Goal: Task Accomplishment & Management: Complete application form

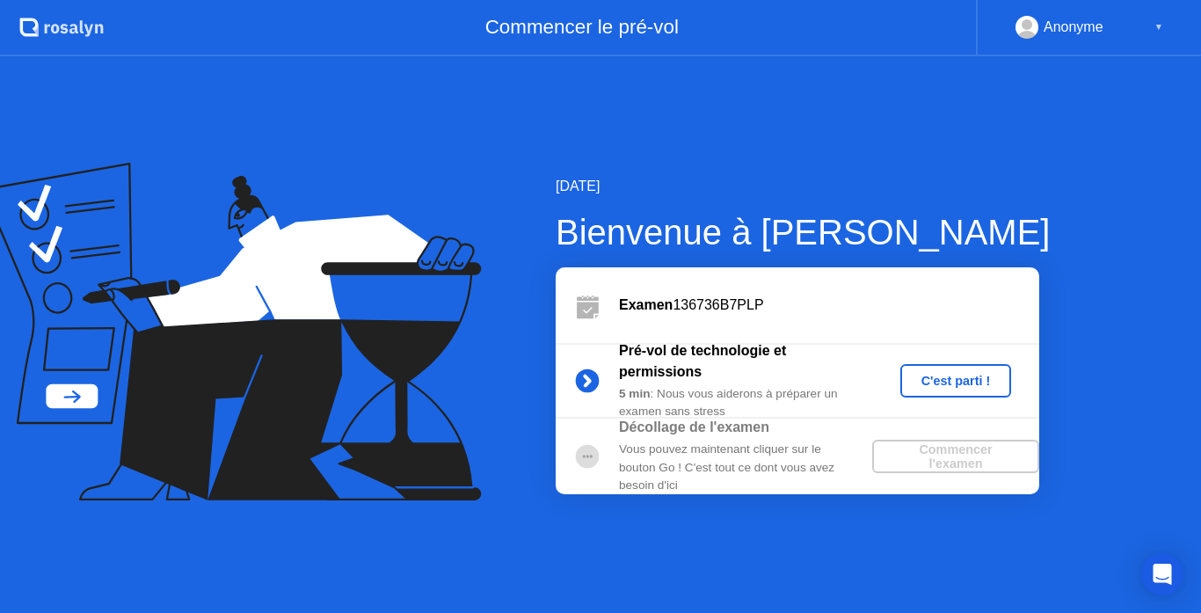
click at [1154, 28] on div "▼" at bounding box center [1158, 27] width 9 height 23
click at [960, 391] on button "C'est parti !" at bounding box center [956, 380] width 112 height 33
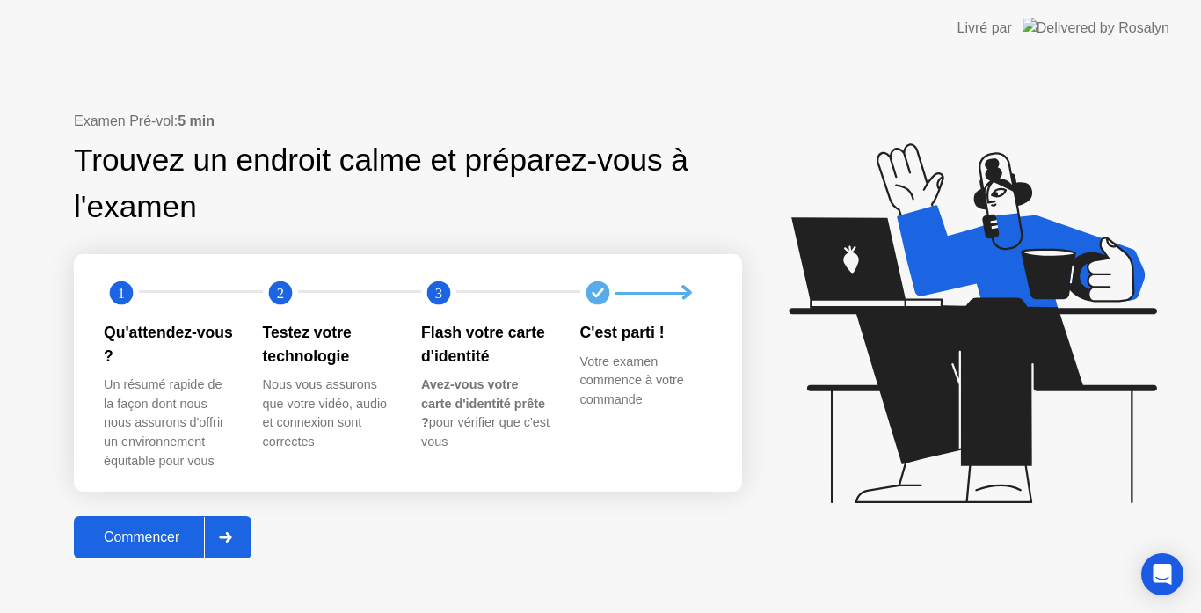
click at [192, 537] on div "Commencer" at bounding box center [141, 537] width 125 height 16
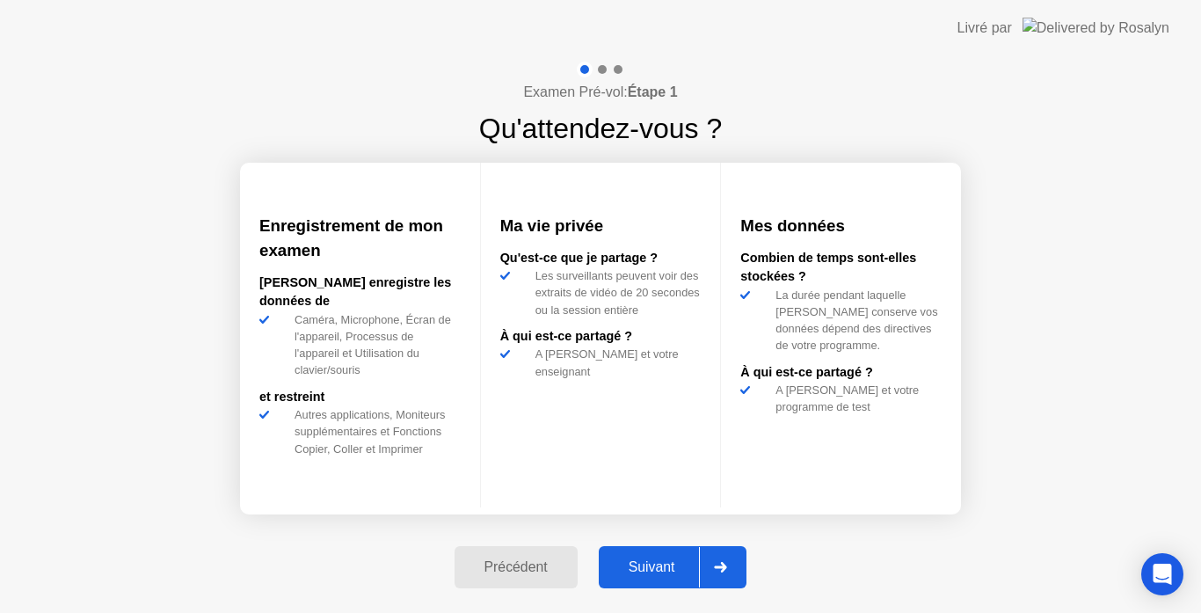
click at [719, 553] on div at bounding box center [720, 567] width 42 height 40
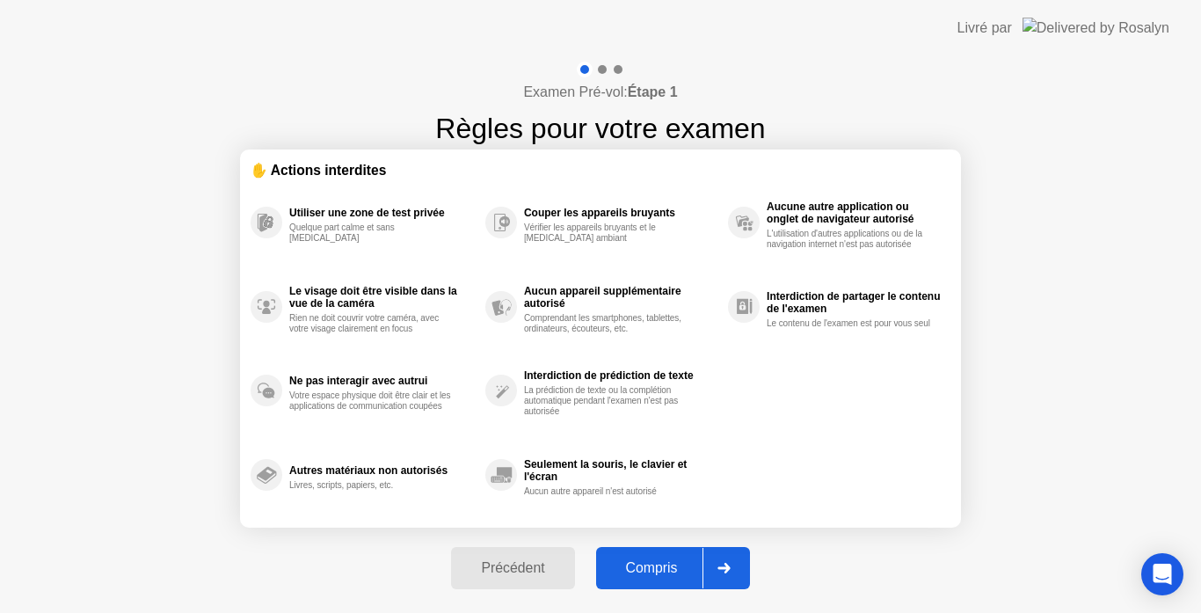
click at [730, 553] on div at bounding box center [723, 568] width 42 height 40
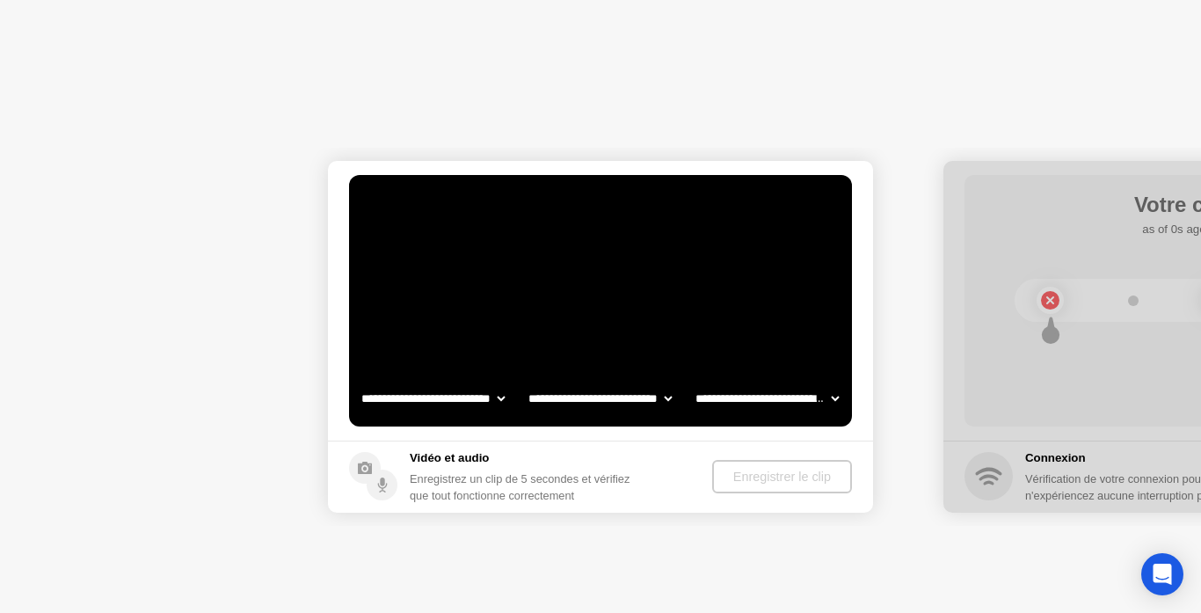
select select "**********"
select select "*******"
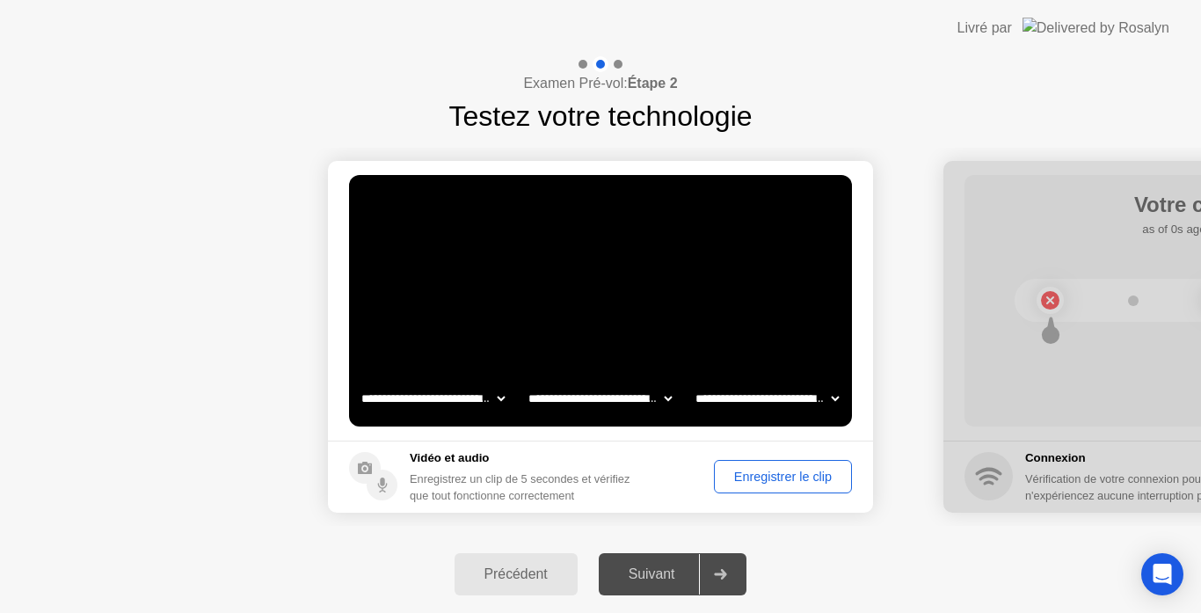
click at [750, 474] on div "Enregistrer le clip" at bounding box center [783, 476] width 126 height 14
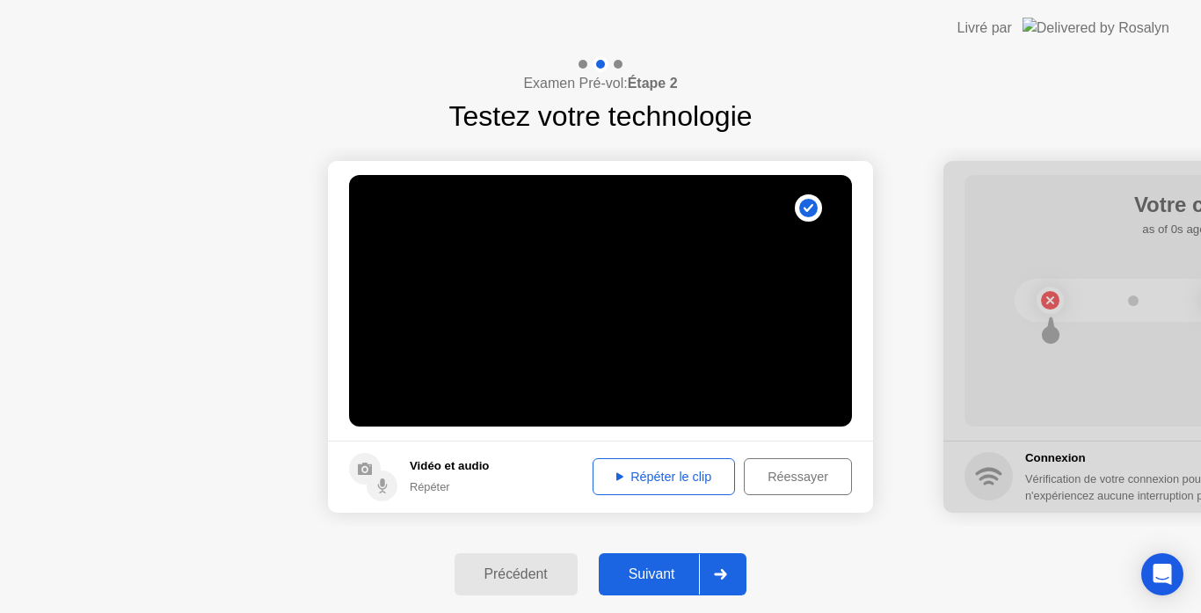
click at [681, 480] on div "Répéter le clip" at bounding box center [664, 476] width 130 height 14
click at [724, 563] on div at bounding box center [720, 574] width 42 height 40
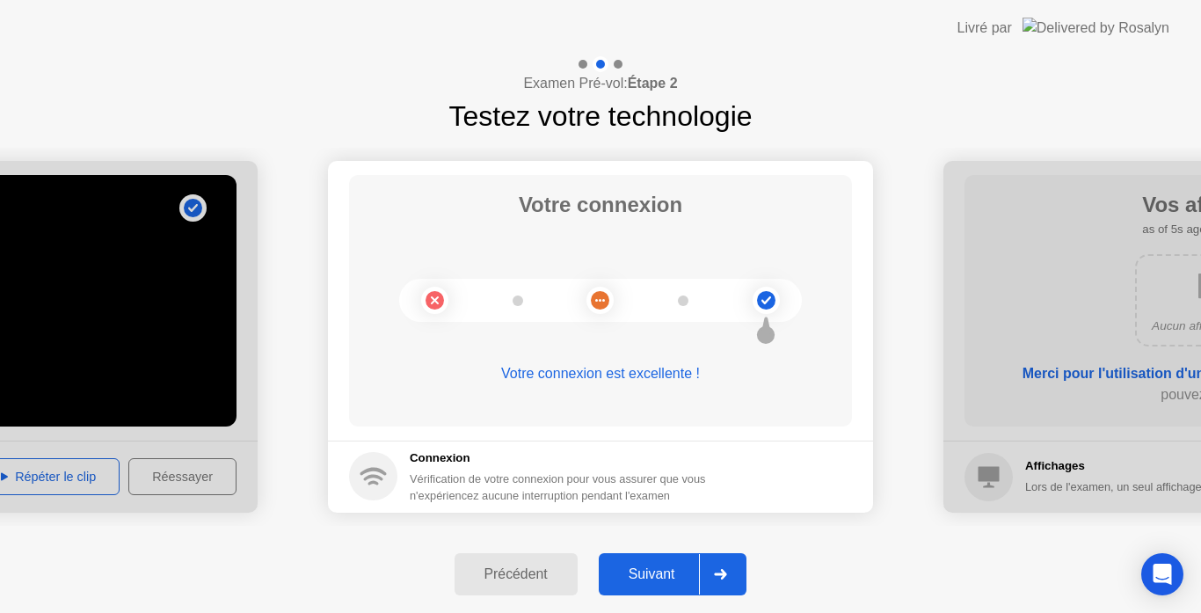
click at [735, 573] on div at bounding box center [720, 574] width 42 height 40
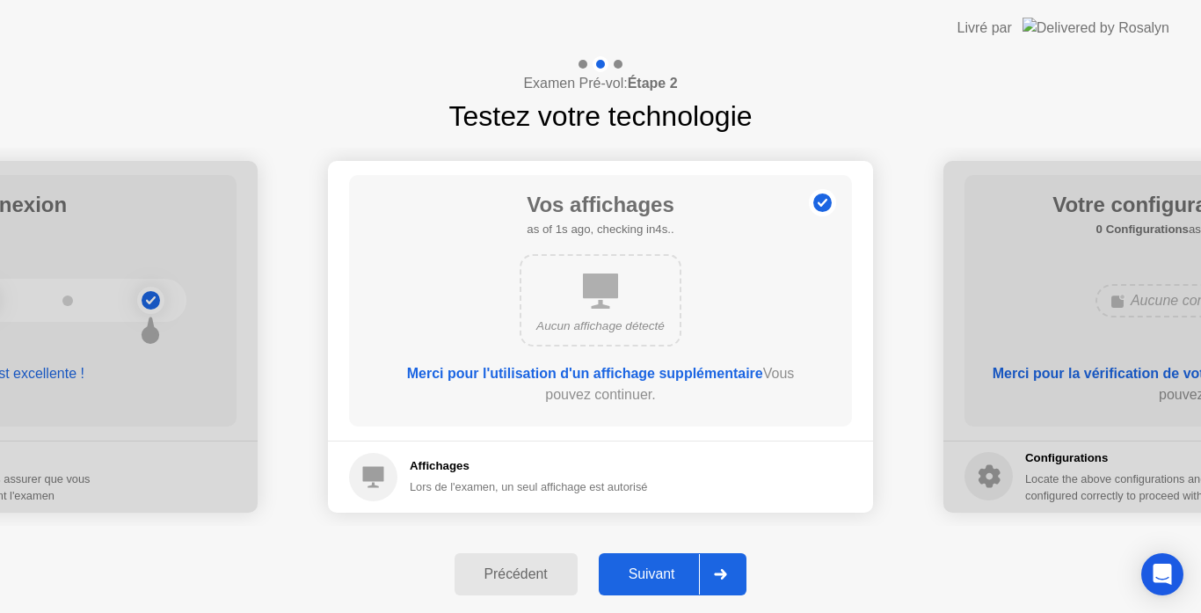
click at [727, 569] on icon at bounding box center [720, 574] width 13 height 11
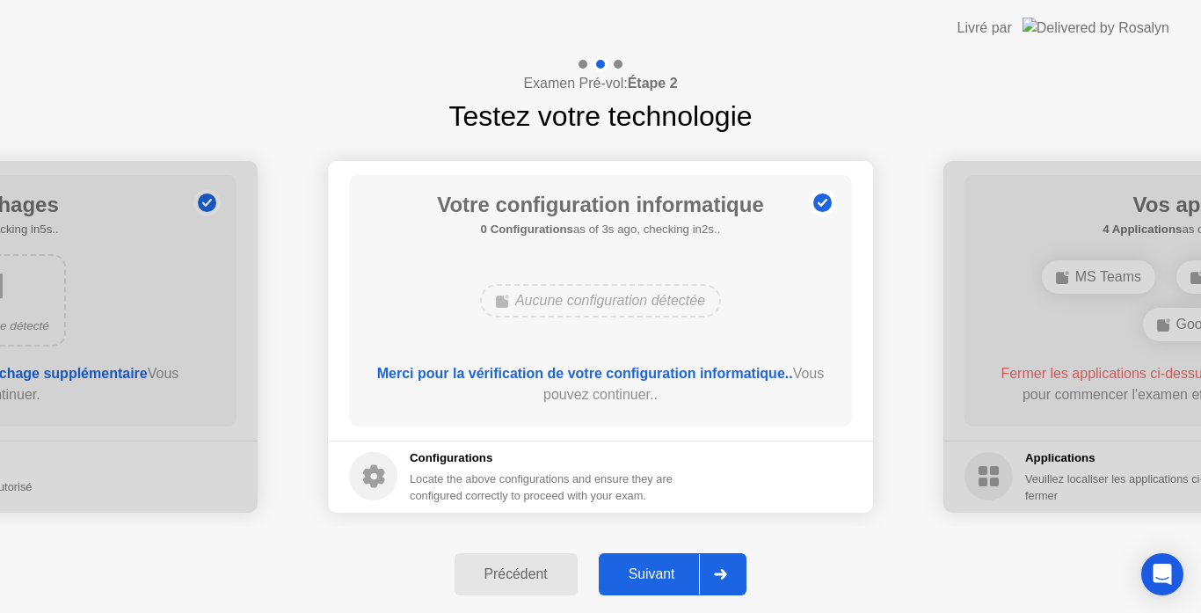
click at [727, 569] on icon at bounding box center [720, 574] width 13 height 11
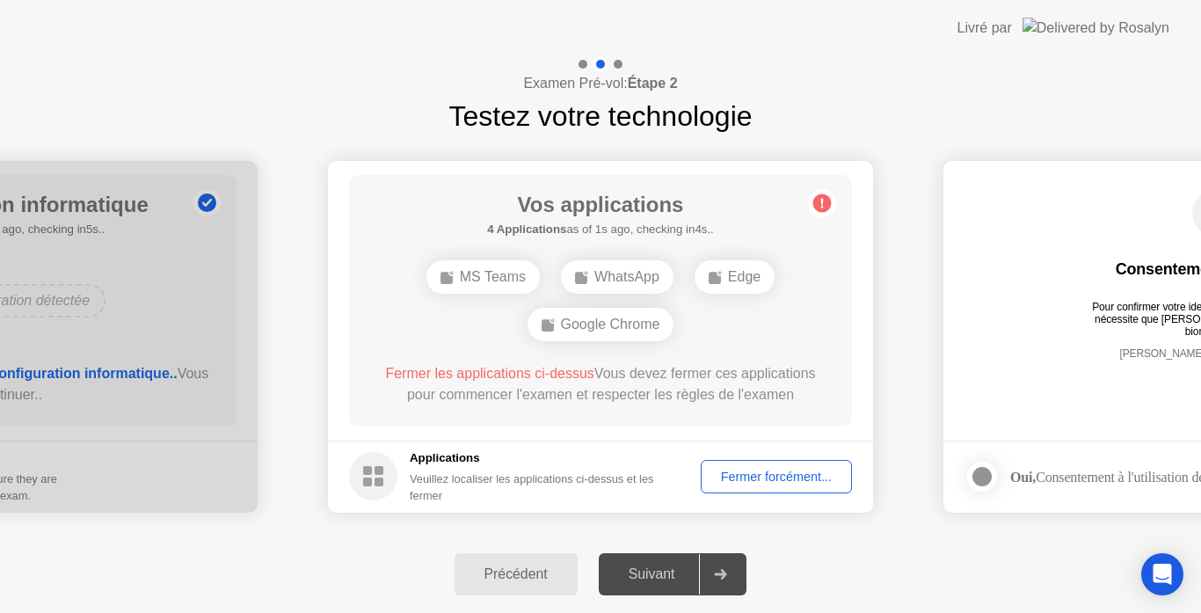
click at [746, 476] on div "Fermer forcément..." at bounding box center [776, 476] width 139 height 14
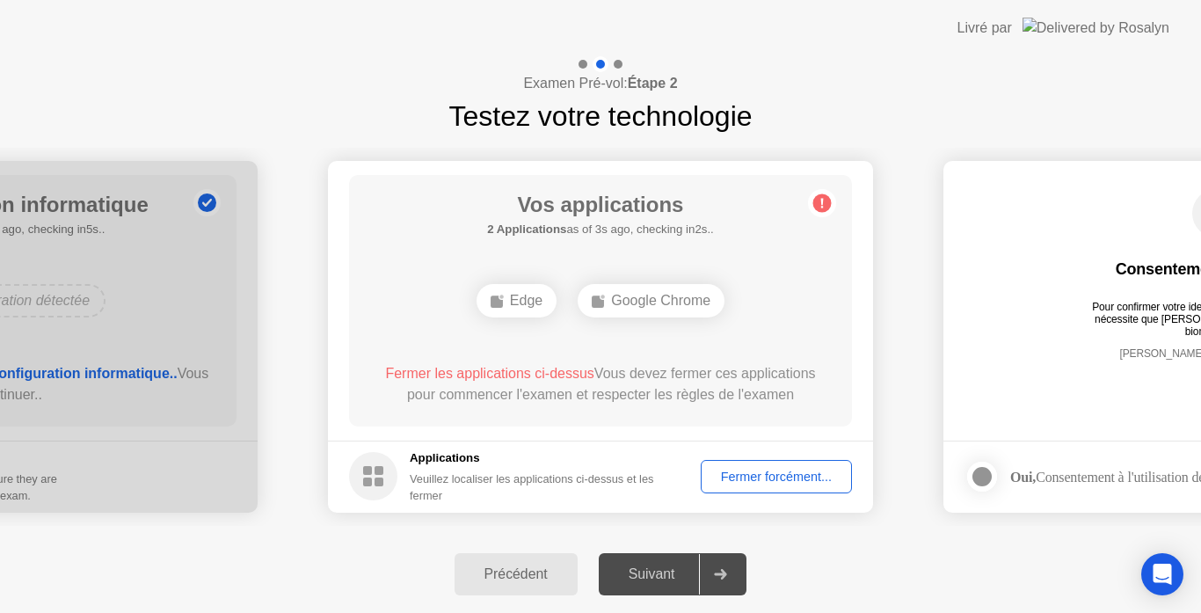
click at [745, 483] on div "Fermer forcément..." at bounding box center [776, 476] width 139 height 14
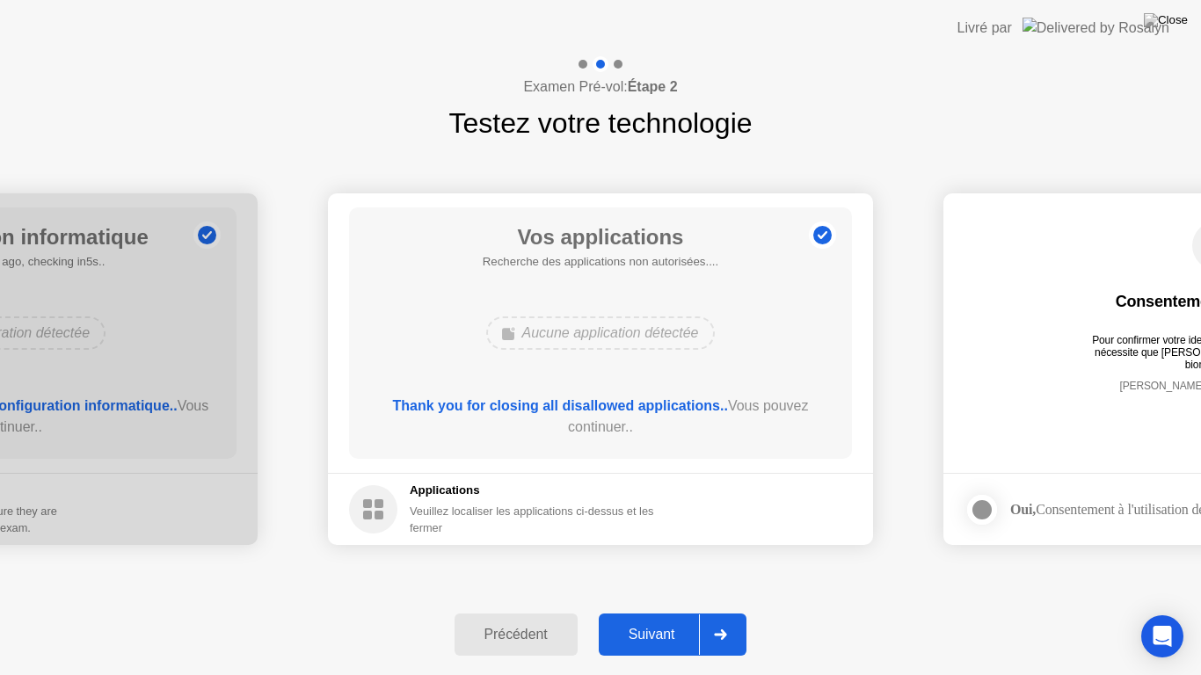
click at [717, 612] on div at bounding box center [720, 634] width 42 height 40
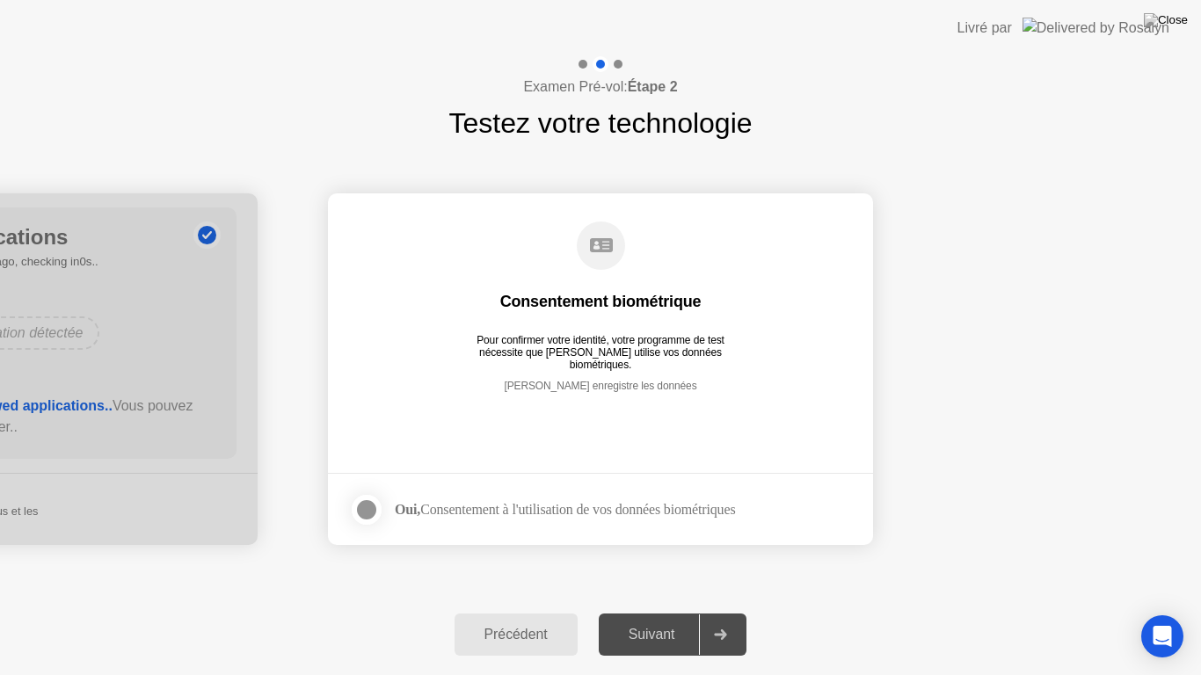
click at [370, 499] on div at bounding box center [366, 509] width 21 height 21
click at [723, 612] on div at bounding box center [720, 634] width 42 height 40
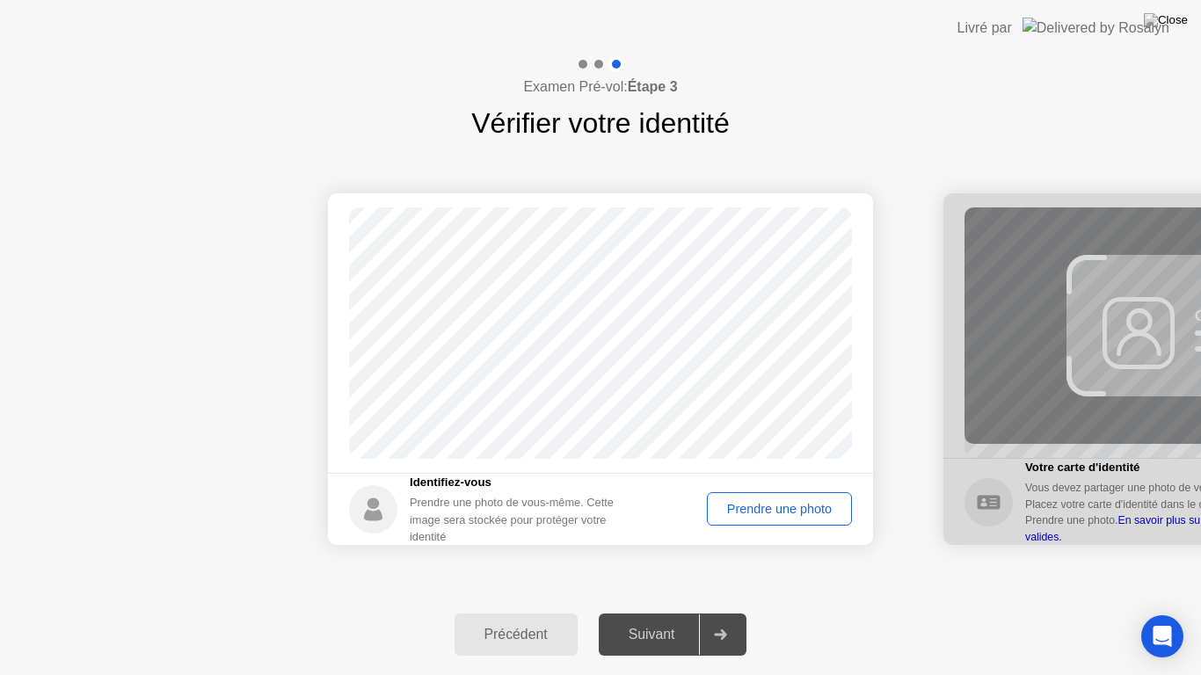
click at [752, 506] on div "Prendre une photo" at bounding box center [779, 509] width 133 height 14
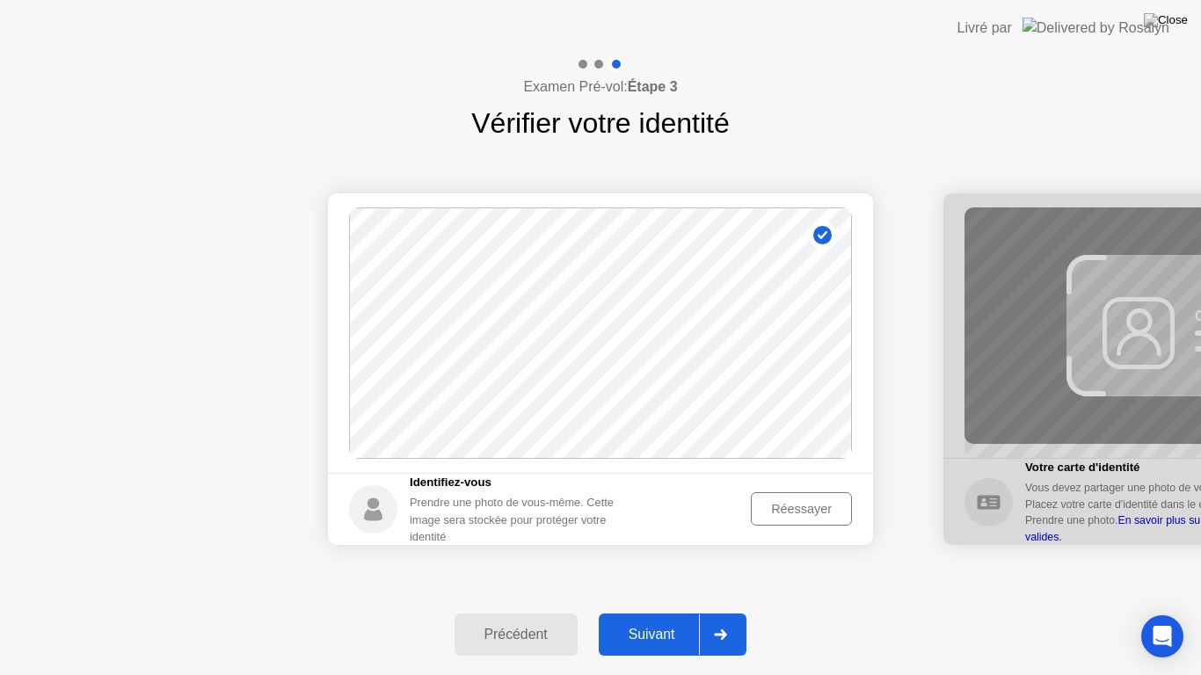
click at [822, 239] on circle at bounding box center [822, 235] width 18 height 18
click at [794, 513] on div "Réessayer" at bounding box center [801, 509] width 89 height 14
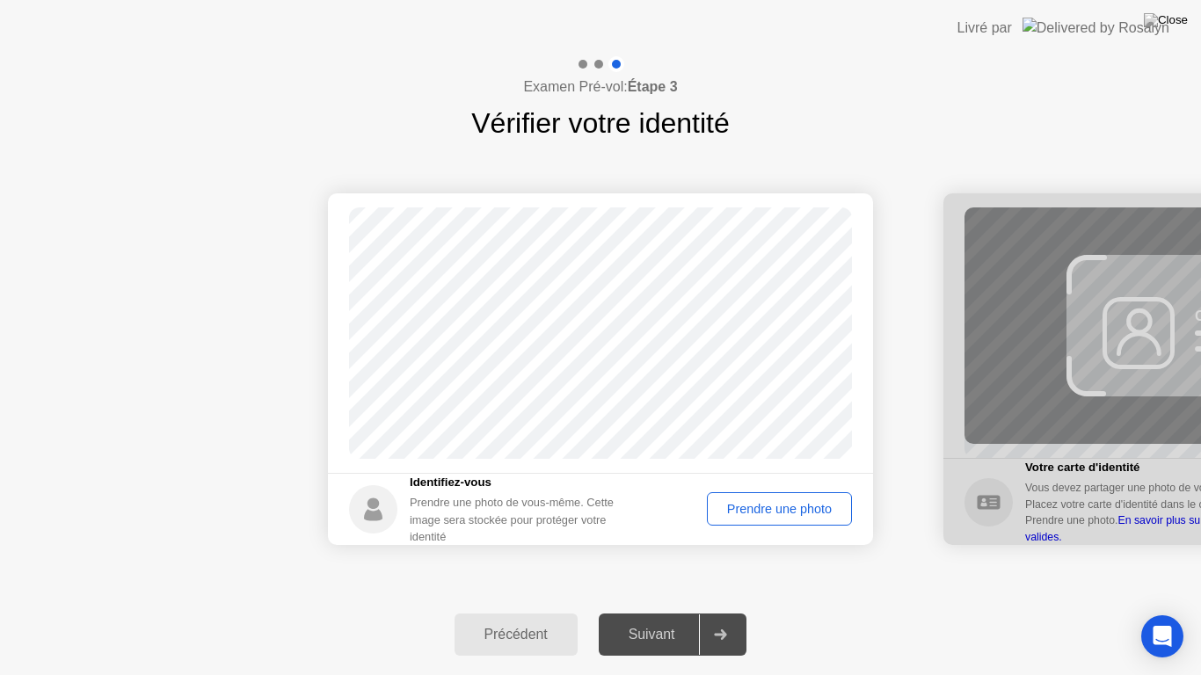
click at [748, 516] on div "Prendre une photo" at bounding box center [779, 509] width 133 height 14
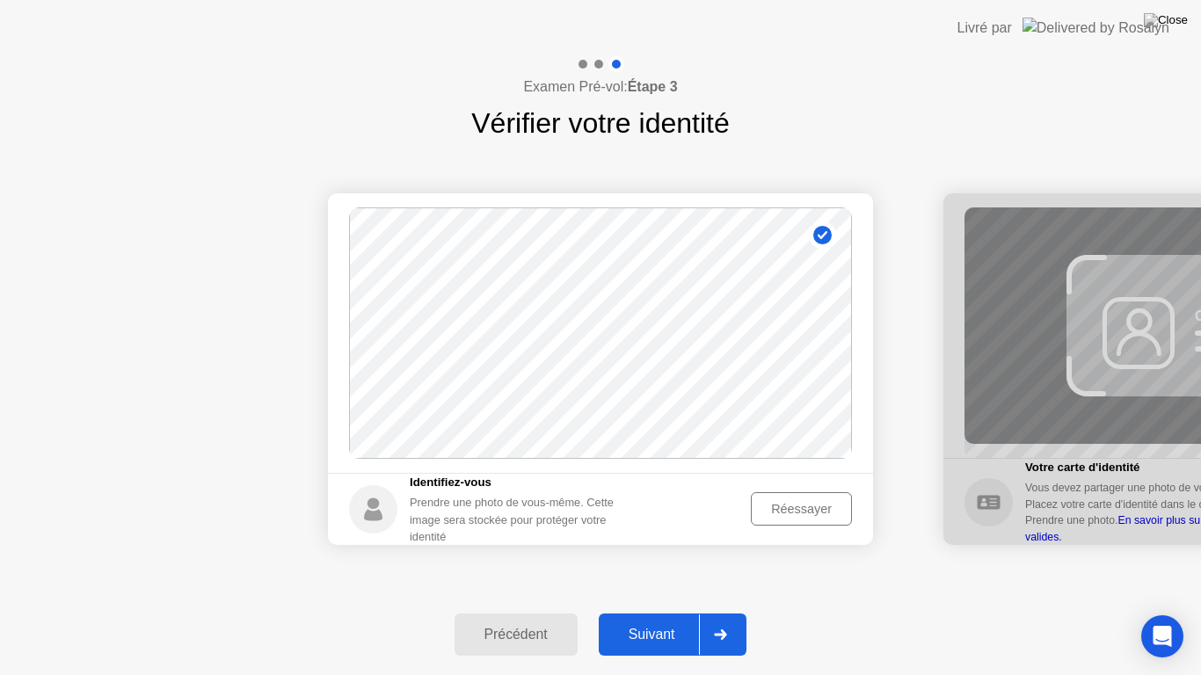
click at [736, 612] on div at bounding box center [720, 634] width 42 height 40
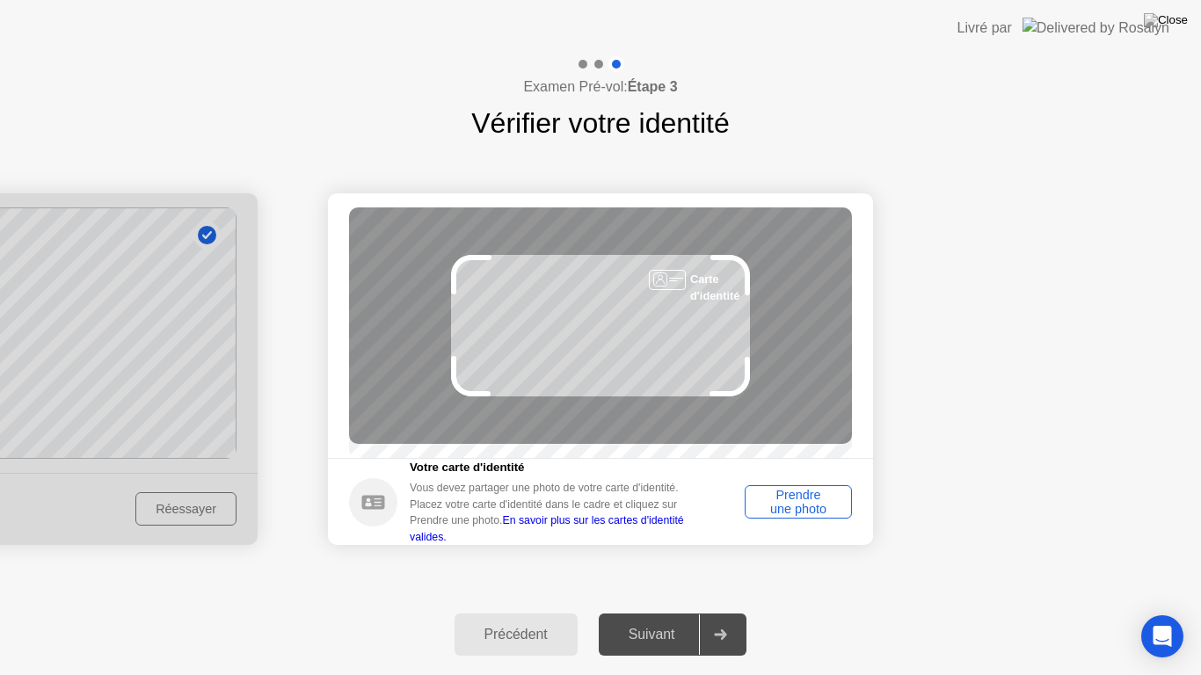
click at [782, 516] on div "Prendre une photo" at bounding box center [798, 502] width 95 height 28
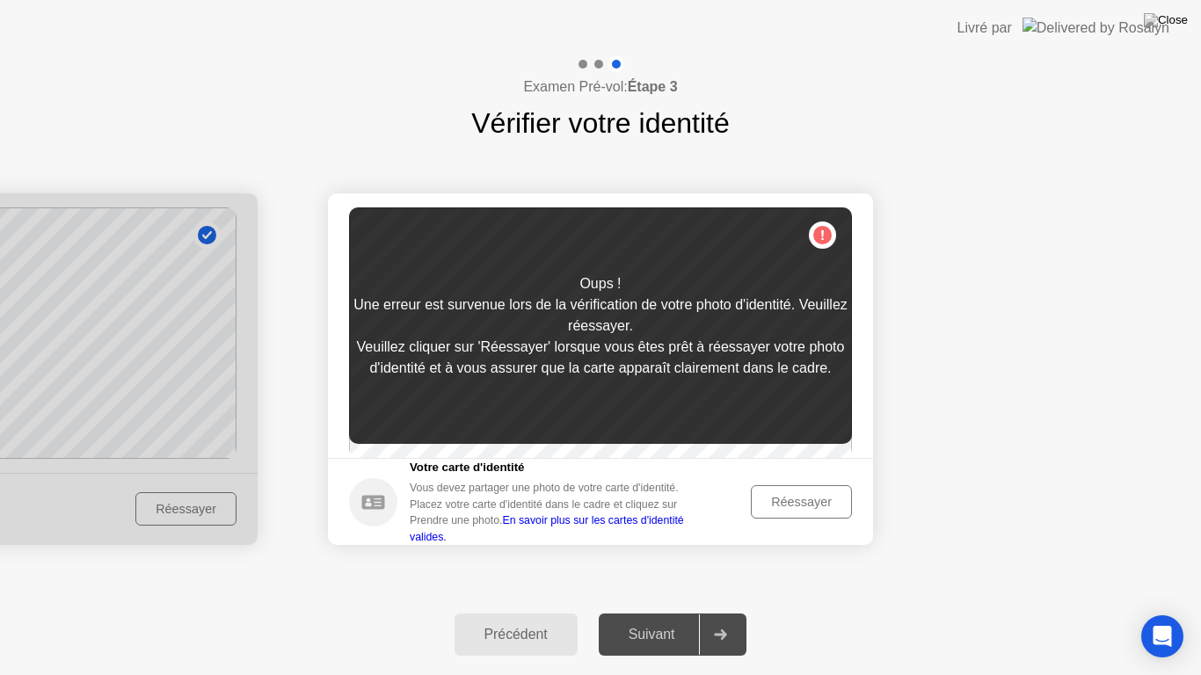
click at [786, 519] on button "Réessayer" at bounding box center [801, 501] width 101 height 33
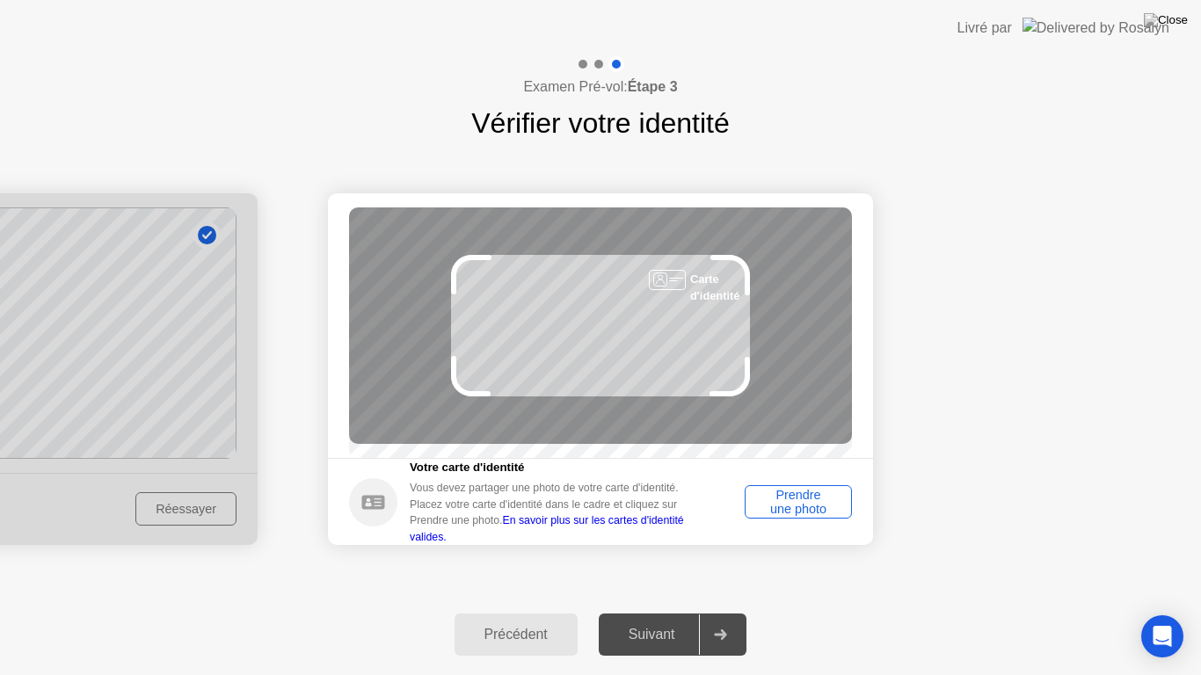
click at [791, 516] on div "Prendre une photo" at bounding box center [798, 502] width 95 height 28
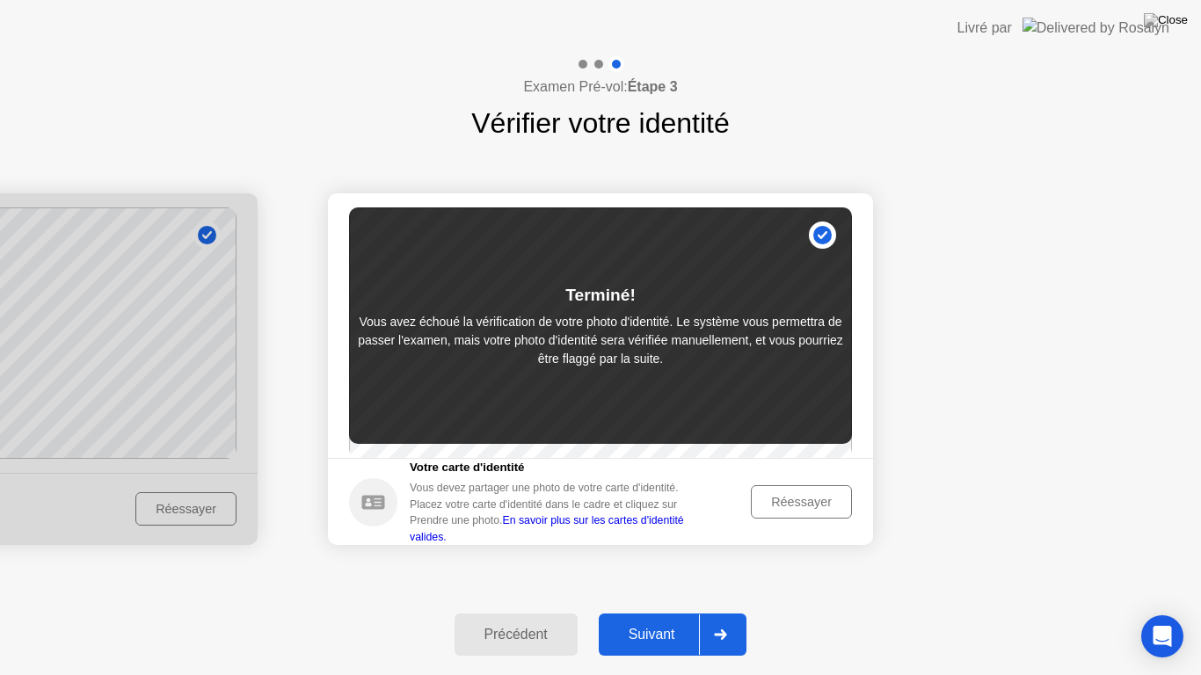
click at [751, 444] on div "Terminé! Vous avez échoué la vérification de votre photo d'identité. Le système…" at bounding box center [600, 325] width 503 height 236
click at [716, 612] on div at bounding box center [720, 634] width 42 height 40
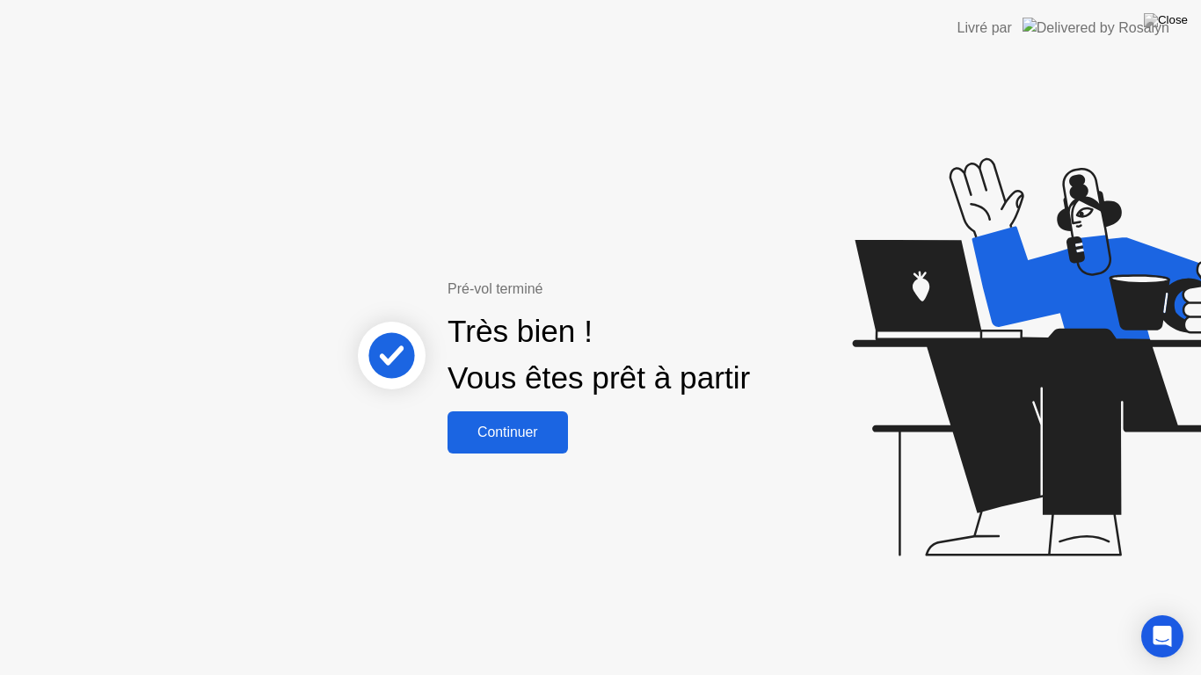
click at [539, 444] on button "Continuer" at bounding box center [507, 432] width 120 height 42
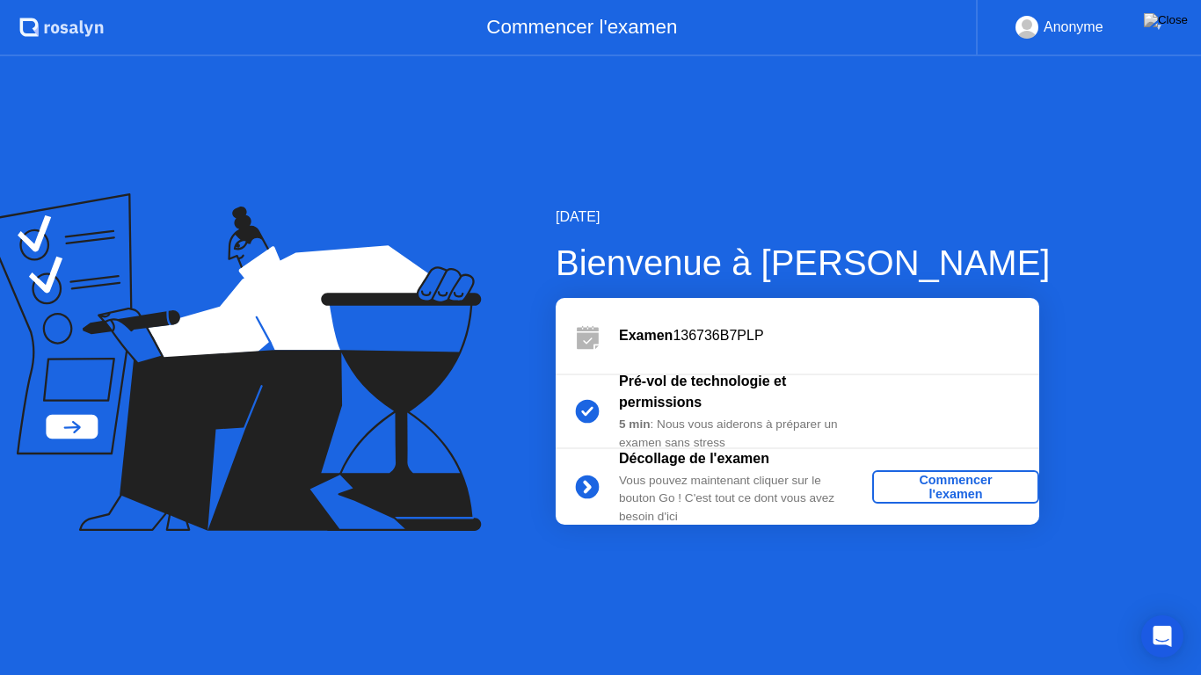
click at [888, 487] on div "Commencer l'examen" at bounding box center [955, 487] width 153 height 28
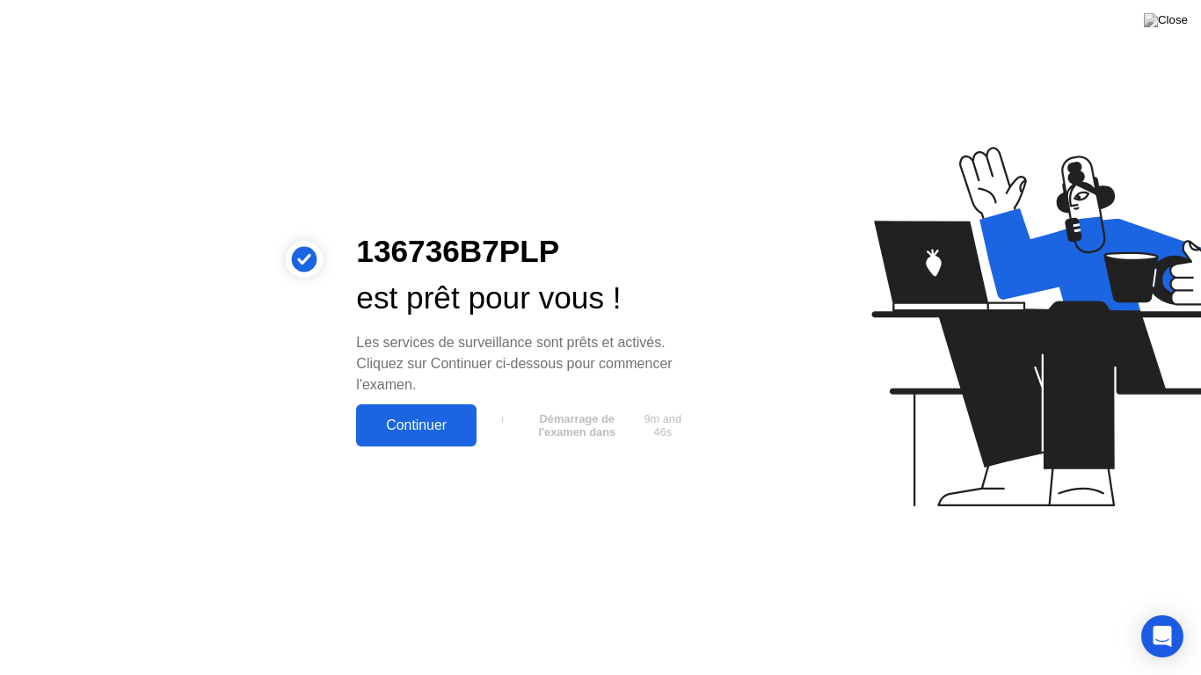
click at [398, 440] on button "Continuer" at bounding box center [416, 425] width 120 height 42
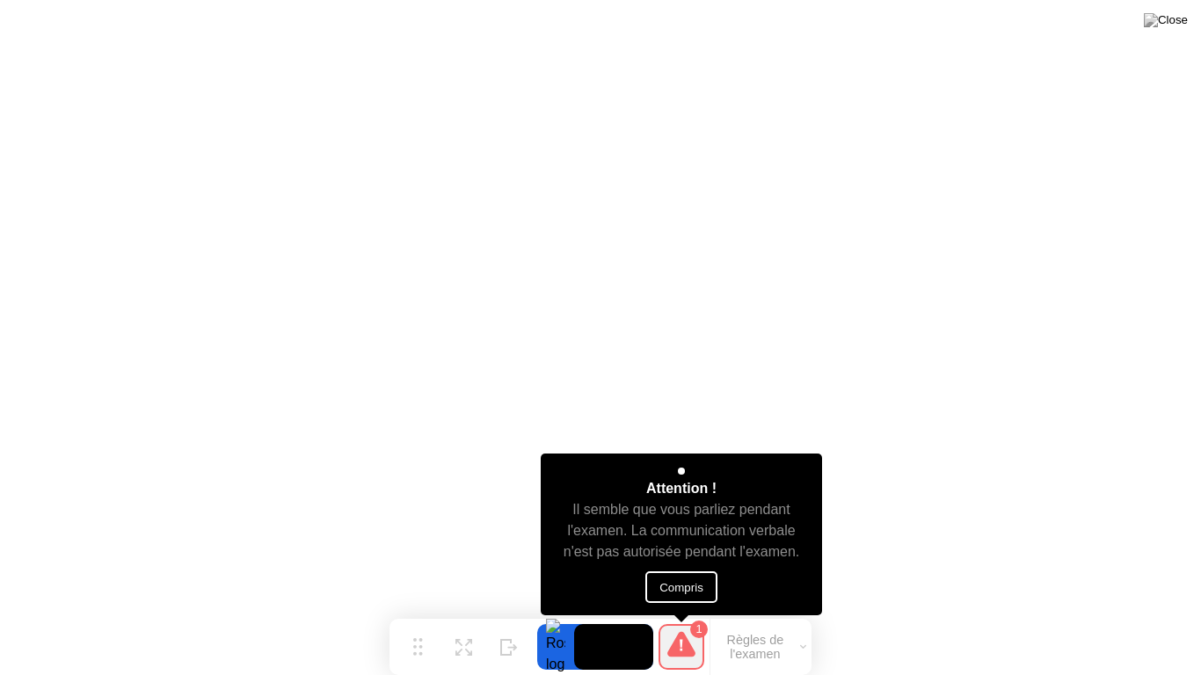
click at [660, 592] on button "Compris" at bounding box center [681, 587] width 72 height 32
